Goal: Information Seeking & Learning: Learn about a topic

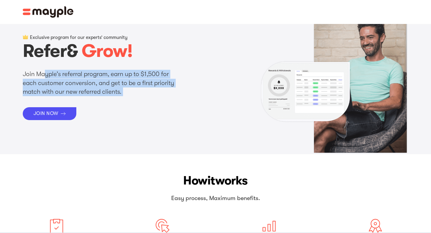
drag, startPoint x: 45, startPoint y: 76, endPoint x: 125, endPoint y: 97, distance: 82.0
click at [125, 97] on div "Exclusive program for our experts’ community Refer & Grow! Join Mayple’s referr…" at bounding box center [134, 77] width 223 height 86
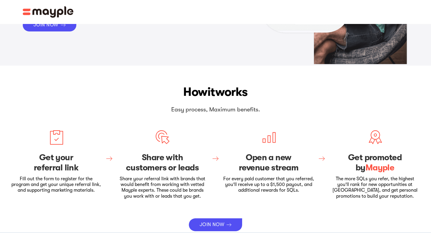
scroll to position [89, 0]
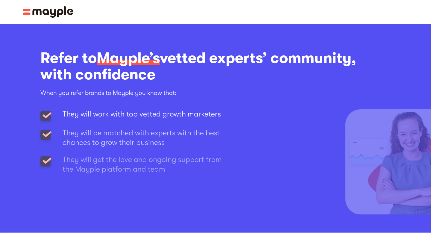
scroll to position [716, 0]
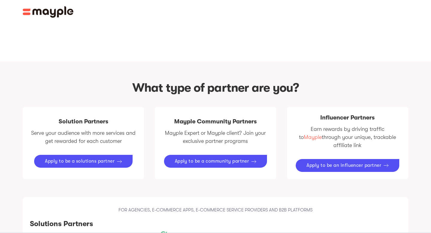
scroll to position [285, 0]
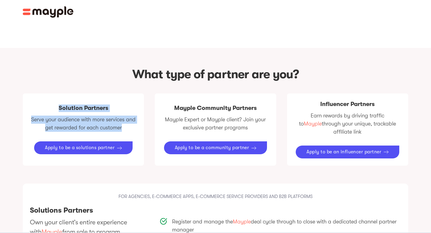
drag, startPoint x: 58, startPoint y: 102, endPoint x: 123, endPoint y: 126, distance: 69.7
click at [123, 126] on div "Solution Partners Serve your audience with more services and get rewarded for e…" at bounding box center [83, 129] width 121 height 72
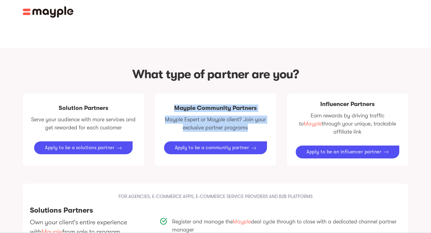
drag, startPoint x: 168, startPoint y: 104, endPoint x: 254, endPoint y: 125, distance: 88.8
click at [254, 125] on div "Mayple Community Partners Mayple Expert or Mayple client? Join your exclusive p…" at bounding box center [215, 129] width 121 height 72
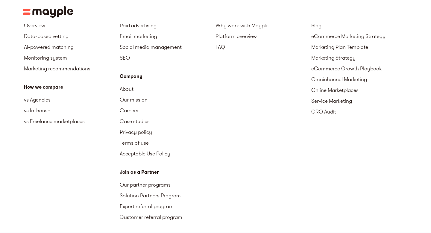
scroll to position [1001, 0]
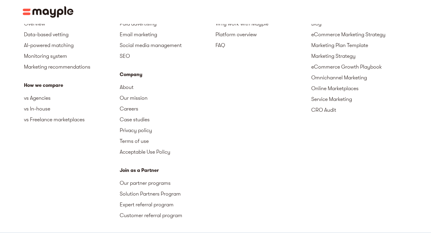
click at [43, 12] on img at bounding box center [48, 11] width 51 height 11
